Goal: Information Seeking & Learning: Learn about a topic

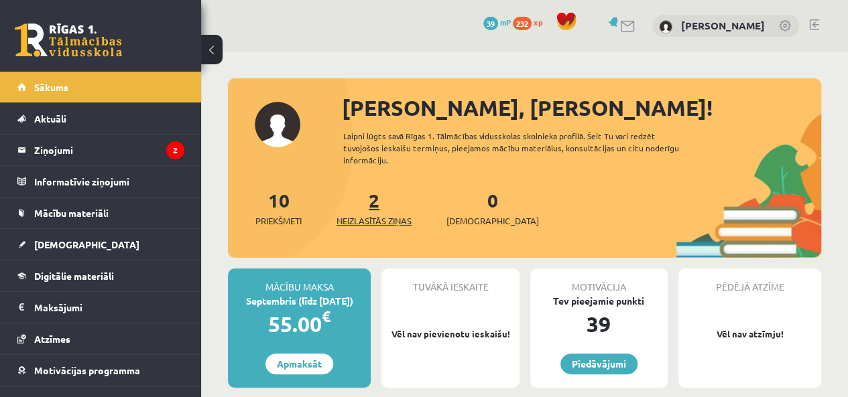
click at [373, 198] on link "2 Neizlasītās ziņas" at bounding box center [373, 208] width 75 height 40
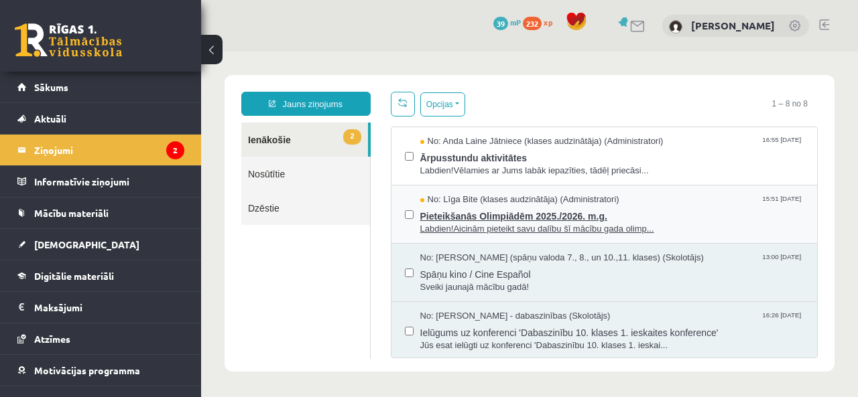
click at [520, 202] on span "No: Līga Bite (klases audzinātāja) (Administratori)" at bounding box center [519, 200] width 199 height 13
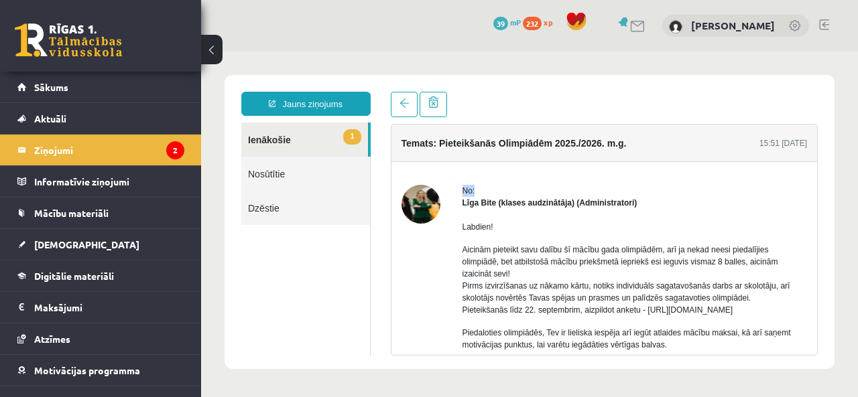
click at [272, 138] on link "1 Ienākošie" at bounding box center [304, 140] width 127 height 34
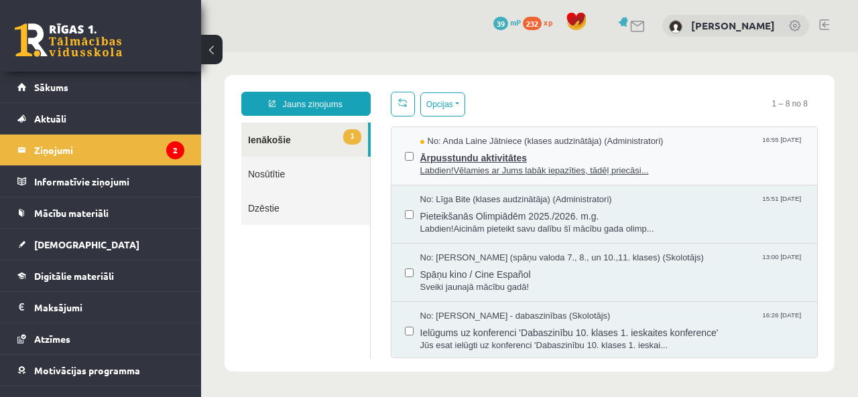
click at [548, 161] on span "Ārpusstundu aktivitātes" at bounding box center [612, 156] width 384 height 17
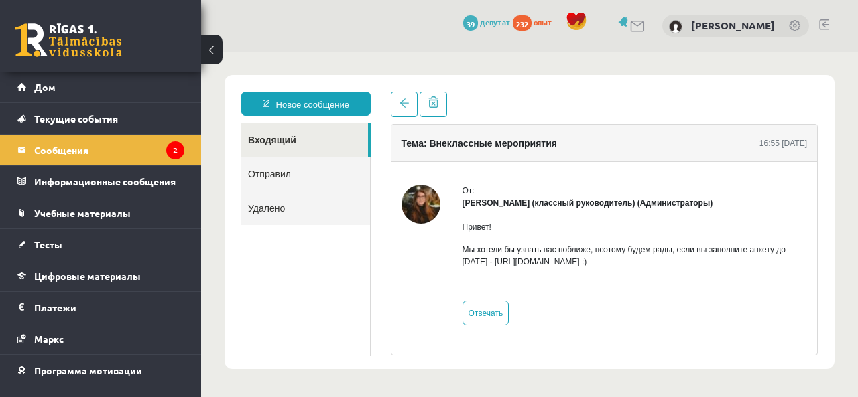
click at [671, 197] on div "Анда Лайне Ятниеце (классный руководитель) (Администраторы)" at bounding box center [634, 203] width 345 height 12
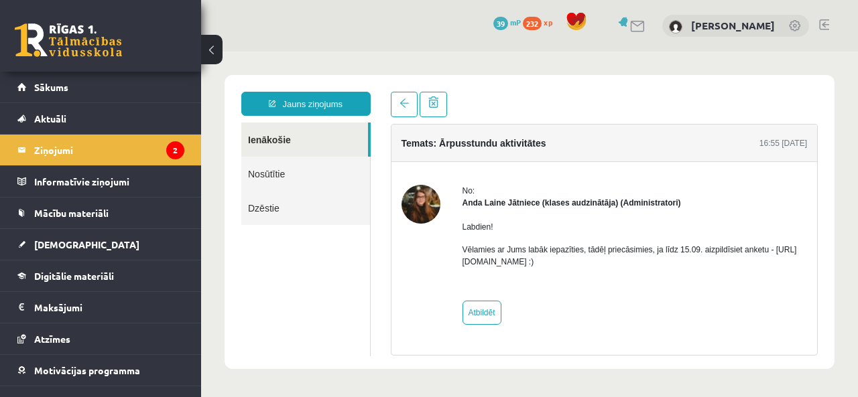
click at [634, 185] on div "No:" at bounding box center [634, 191] width 345 height 12
click at [50, 143] on legend "Ziņojumi 2" at bounding box center [109, 150] width 150 height 31
